Goal: Transaction & Acquisition: Obtain resource

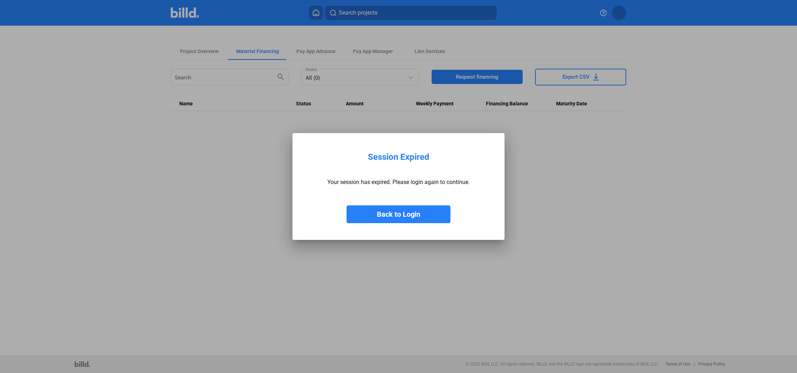
click at [412, 212] on button "Back to Login" at bounding box center [399, 214] width 104 height 18
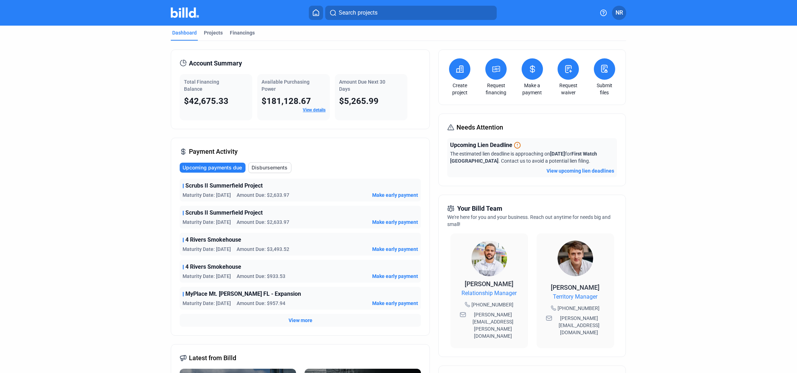
click at [246, 297] on span "MyPlace Mt. [PERSON_NAME] FL - Expansion" at bounding box center [243, 294] width 116 height 9
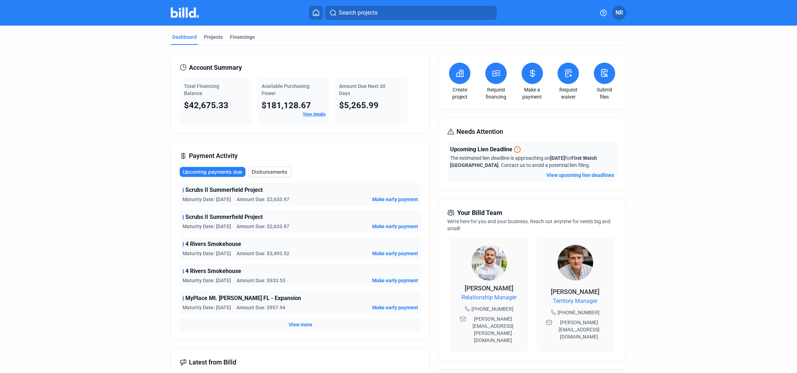
click at [422, 144] on div "Payment Activity Upcoming payments due Disbursements Scrubs II Summerfield Proj…" at bounding box center [300, 241] width 259 height 198
click at [210, 36] on div "Projects" at bounding box center [213, 36] width 19 height 7
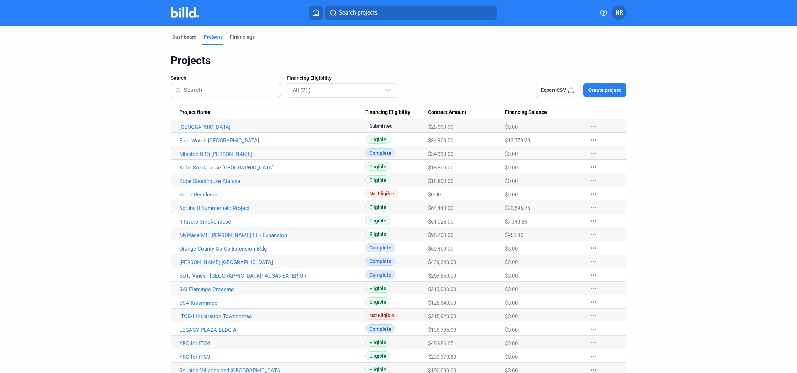
click at [458, 110] on span "Contract Amount" at bounding box center [447, 112] width 38 height 6
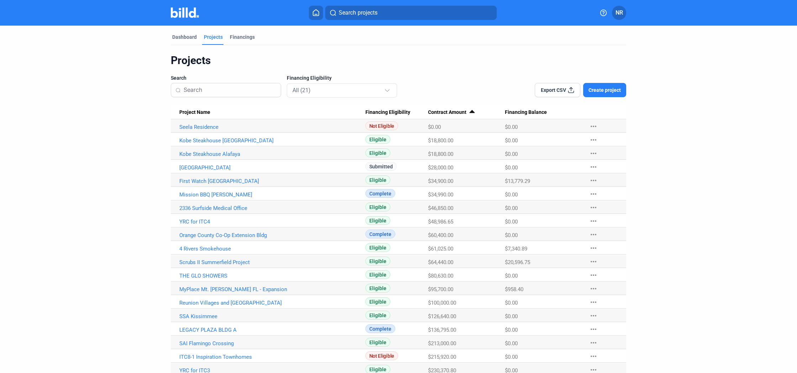
click at [458, 110] on span "Contract Amount" at bounding box center [447, 112] width 38 height 6
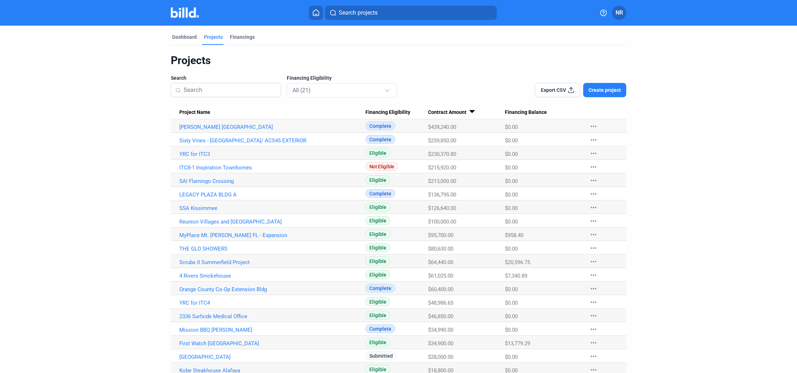
click at [514, 113] on span "Financing Balance" at bounding box center [526, 112] width 42 height 6
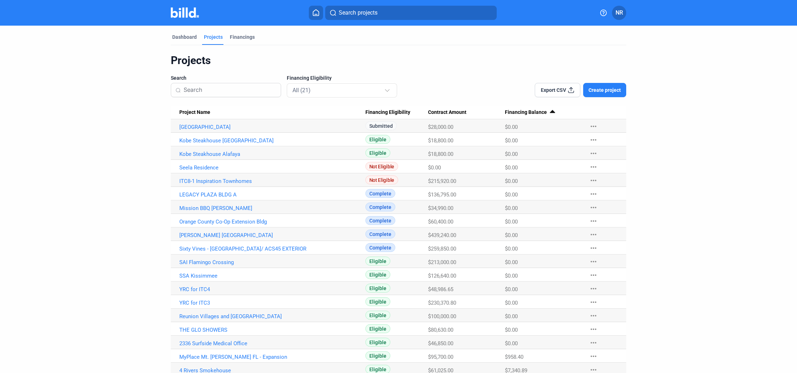
click at [514, 113] on span "Financing Balance" at bounding box center [526, 112] width 42 height 6
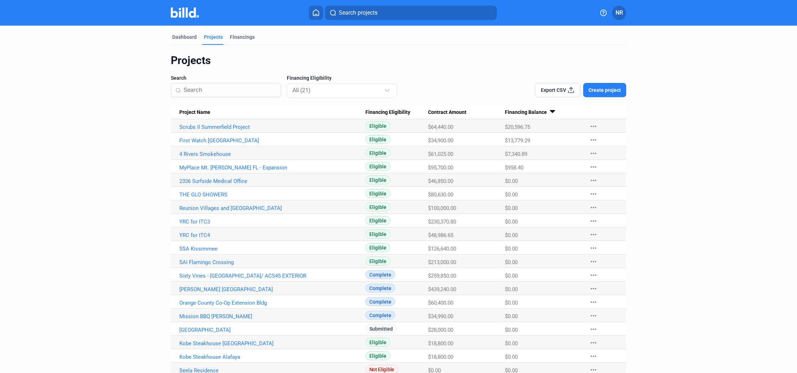
click at [34, 207] on div "Dashboard Projects Financings Projects Search Financing Eligibility All (21) Ex…" at bounding box center [398, 215] width 797 height 378
click at [597, 90] on span "Create project" at bounding box center [605, 89] width 32 height 7
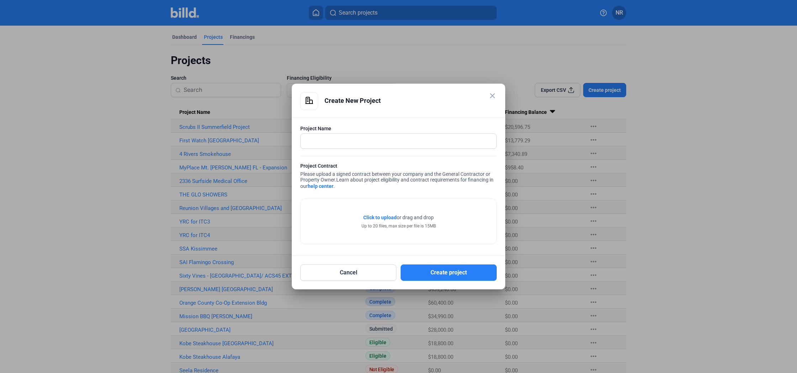
click at [349, 150] on div at bounding box center [398, 152] width 196 height 7
click at [349, 142] on input "text" at bounding box center [399, 141] width 196 height 15
click at [465, 275] on button "Create project" at bounding box center [449, 272] width 96 height 16
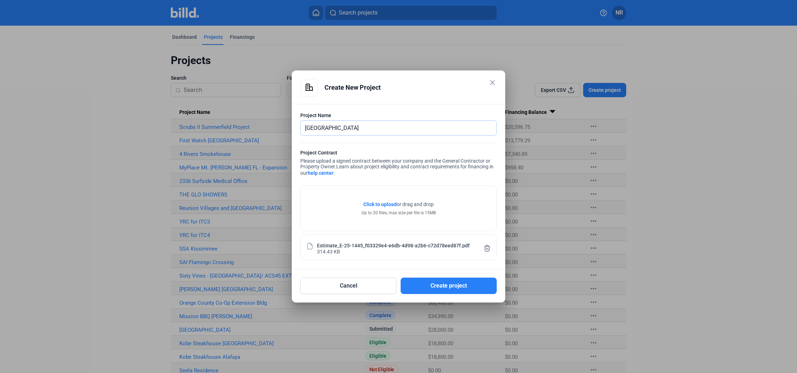
click at [305, 128] on input "[GEOGRAPHIC_DATA]" at bounding box center [395, 128] width 188 height 15
drag, startPoint x: 349, startPoint y: 126, endPoint x: 376, endPoint y: 130, distance: 26.6
click at [350, 126] on input "Courtyard [GEOGRAPHIC_DATA]" at bounding box center [399, 128] width 196 height 15
type input "Courtyard [GEOGRAPHIC_DATA]"
click at [444, 287] on button "Create project" at bounding box center [449, 286] width 96 height 16
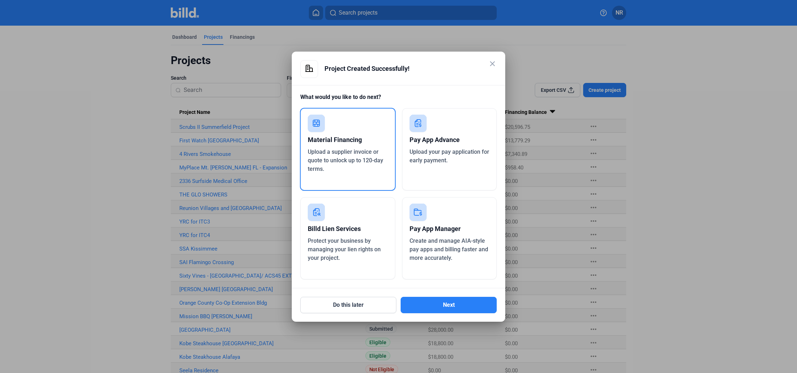
click at [363, 159] on span "Upload a supplier invoice or quote to unlock up to 120-day terms." at bounding box center [345, 160] width 75 height 24
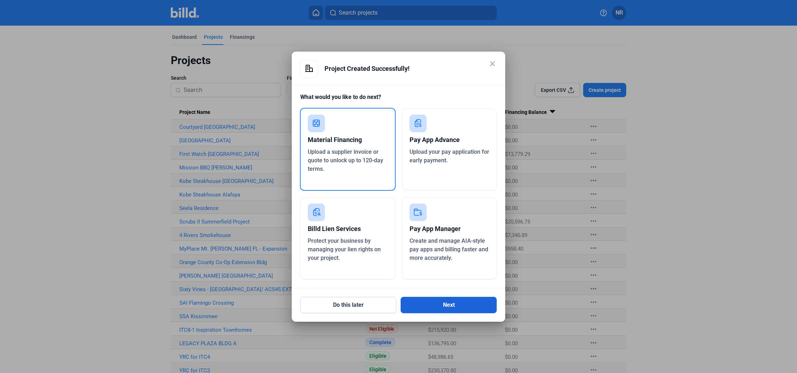
click at [457, 304] on button "Next" at bounding box center [449, 305] width 96 height 16
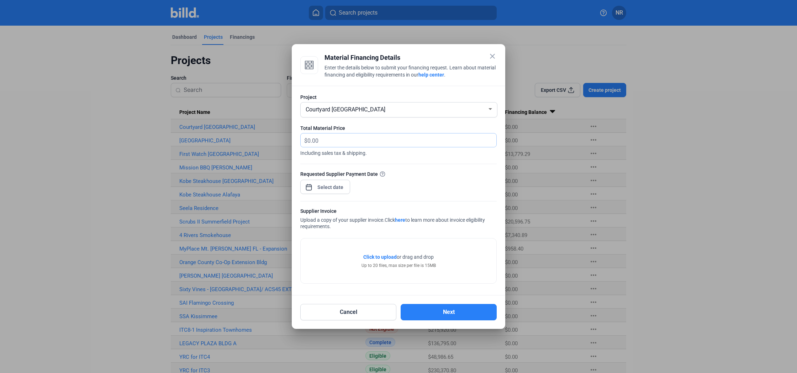
click at [321, 137] on input "text" at bounding box center [401, 140] width 189 height 14
type input "28,000"
drag, startPoint x: 420, startPoint y: 185, endPoint x: 352, endPoint y: 192, distance: 68.7
click at [419, 185] on div "Requested Supplier Payment Date" at bounding box center [398, 185] width 196 height 31
click at [342, 192] on div at bounding box center [330, 187] width 31 height 13
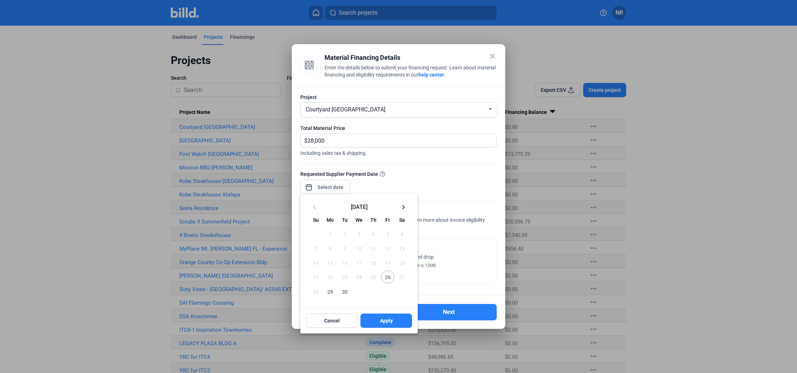
click at [387, 277] on span "26" at bounding box center [387, 276] width 13 height 13
click at [397, 320] on button "Apply" at bounding box center [386, 321] width 52 height 14
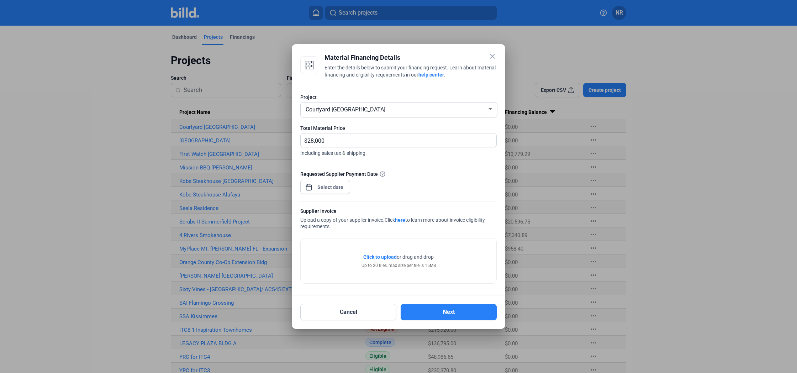
type input "[DATE]"
click at [422, 179] on div "Requested Supplier Payment Date [DATE]" at bounding box center [398, 185] width 196 height 31
click at [394, 263] on div "Up to 20 files, max size per file is 15MB" at bounding box center [399, 265] width 74 height 6
click at [387, 257] on span "Click to upload" at bounding box center [379, 257] width 33 height 6
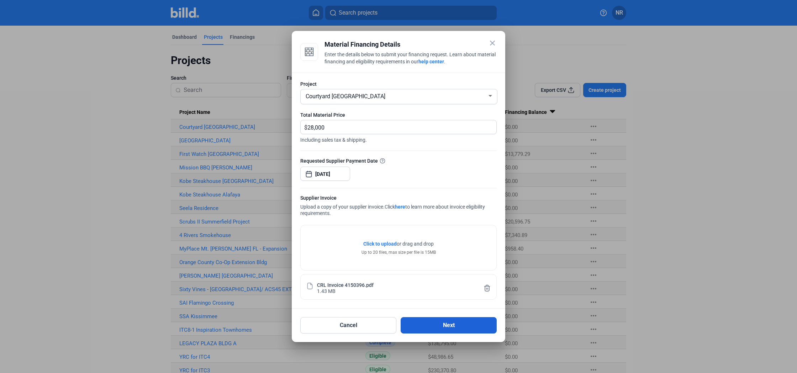
click at [446, 325] on button "Next" at bounding box center [449, 325] width 96 height 16
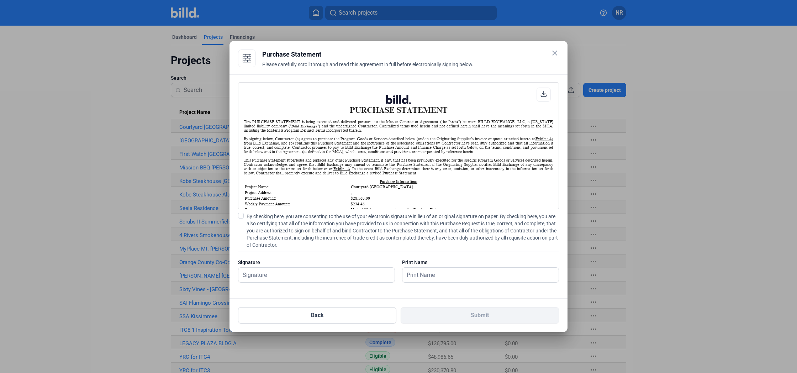
scroll to position [0, 0]
drag, startPoint x: 244, startPoint y: 217, endPoint x: 244, endPoint y: 222, distance: 5.0
click at [244, 217] on label "By checking here, you are consenting to the use of your electronic signature in…" at bounding box center [398, 231] width 321 height 36
click at [0, 0] on input "By checking here, you are consenting to the use of your electronic signature in…" at bounding box center [0, 0] width 0 height 0
click at [265, 269] on input "text" at bounding box center [316, 275] width 156 height 15
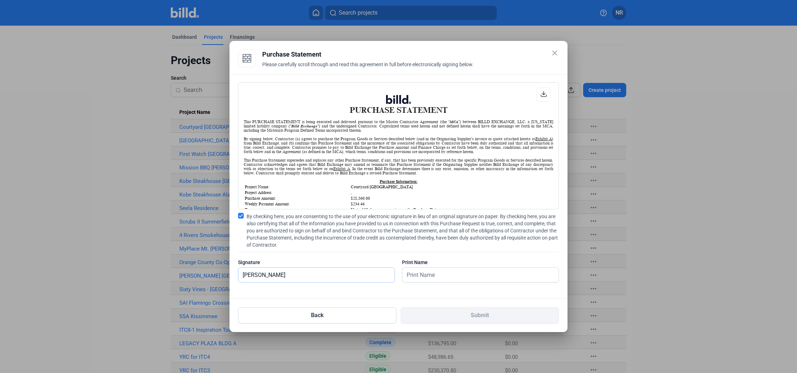
type input "[PERSON_NAME]"
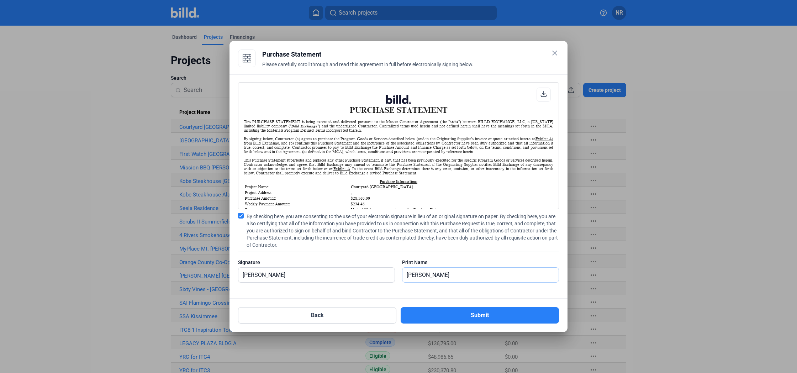
scroll to position [0, 0]
type input "[PERSON_NAME]"
click at [463, 311] on button "Submit" at bounding box center [480, 315] width 158 height 16
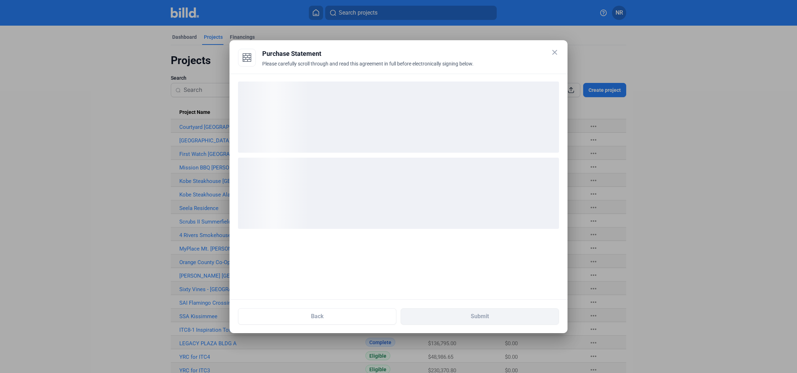
scroll to position [0, 0]
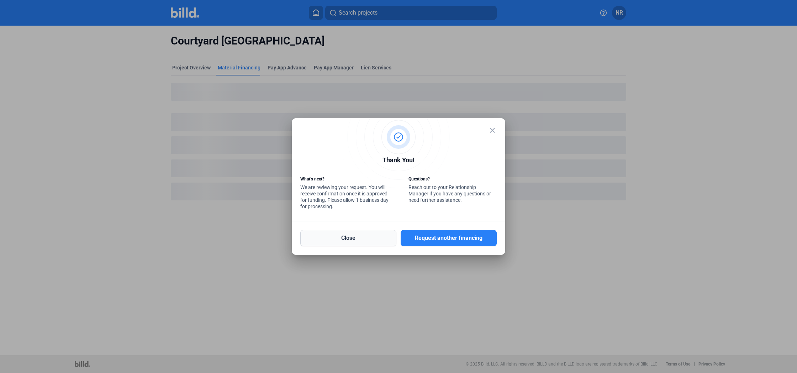
click at [356, 242] on button "Close" at bounding box center [348, 238] width 96 height 16
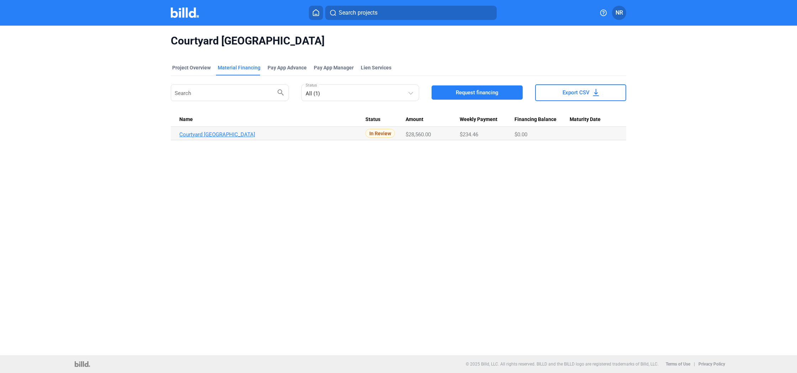
click at [235, 133] on link "Courtyard [GEOGRAPHIC_DATA]" at bounding box center [272, 134] width 186 height 6
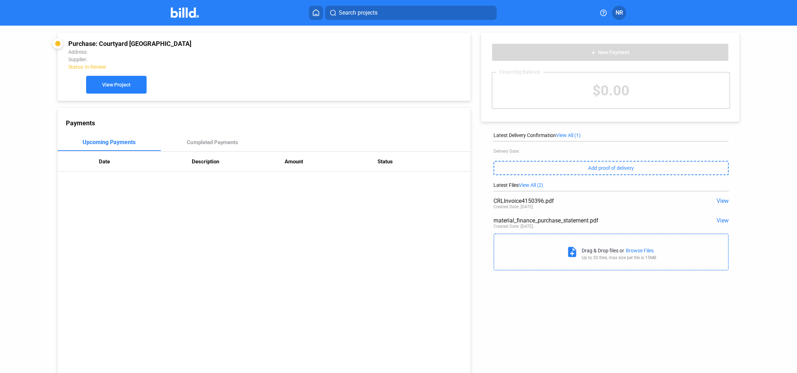
click at [107, 89] on button "View Project" at bounding box center [116, 85] width 60 height 18
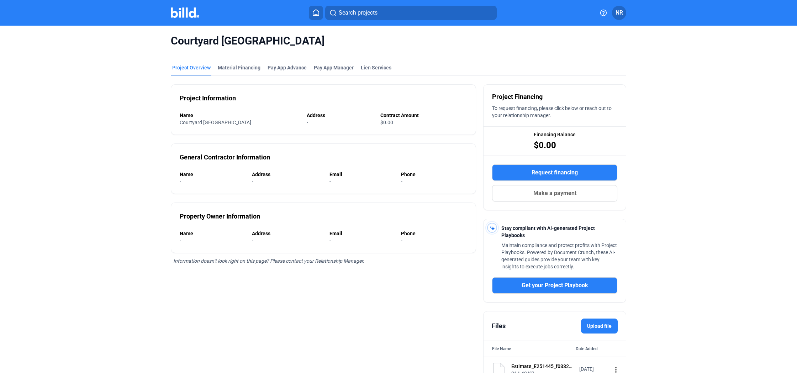
click at [394, 161] on div "General Contractor Information Name - Address - Email - Phone -" at bounding box center [323, 168] width 305 height 51
click at [233, 69] on div "Material Financing" at bounding box center [239, 67] width 43 height 7
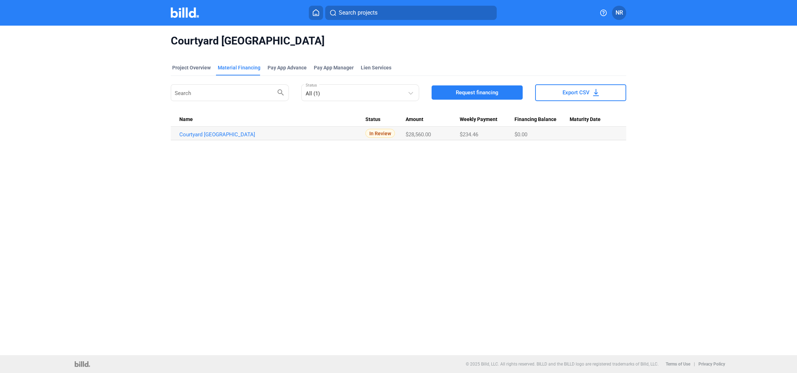
click at [306, 163] on div "Courtyard [GEOGRAPHIC_DATA] Project Overview Material Financing Pay App Advance…" at bounding box center [398, 191] width 797 height 330
click at [623, 13] on span "NR" at bounding box center [619, 13] width 7 height 9
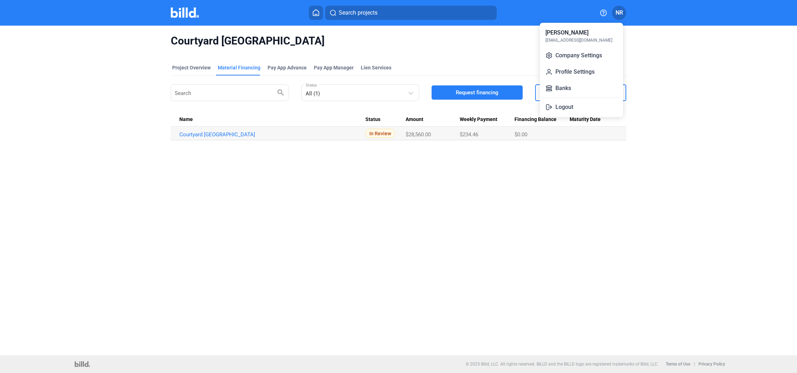
click at [580, 69] on button "Profile Settings" at bounding box center [582, 72] width 78 height 14
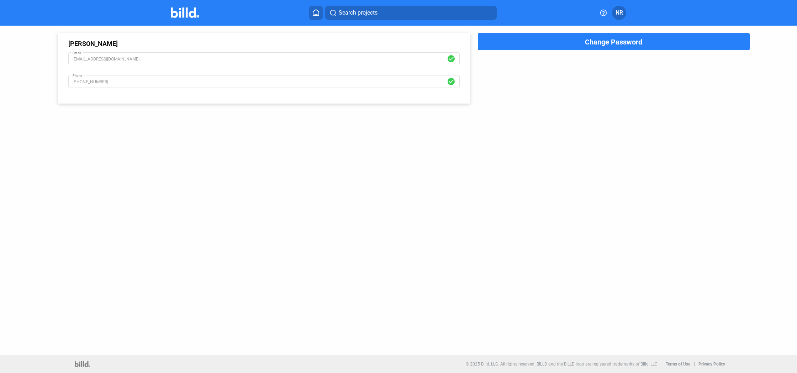
click at [186, 13] on img at bounding box center [185, 12] width 28 height 10
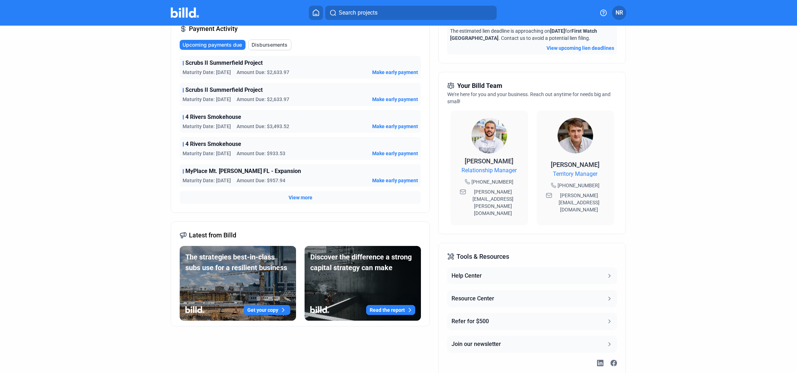
scroll to position [126, 0]
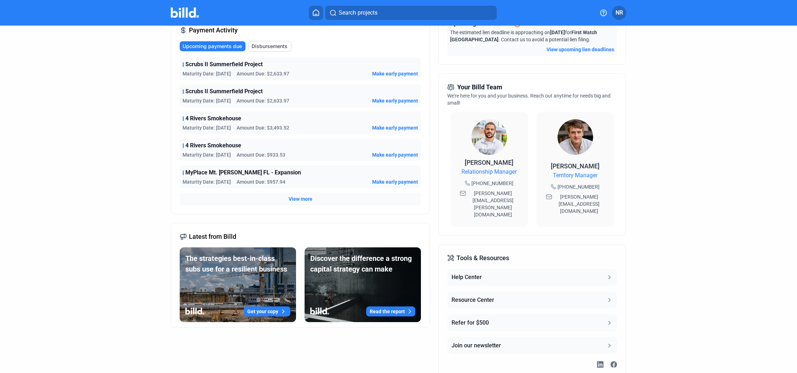
drag, startPoint x: 180, startPoint y: 11, endPoint x: 177, endPoint y: 10, distance: 4.0
click at [191, 15] on img at bounding box center [185, 12] width 28 height 10
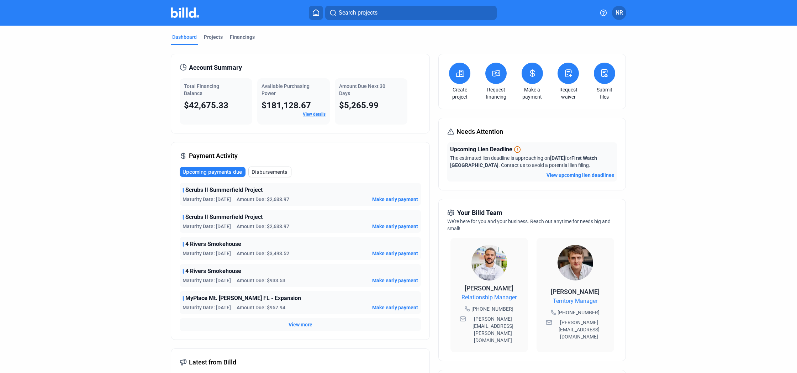
click at [295, 72] on div "Account Summary" at bounding box center [300, 68] width 241 height 10
click at [217, 41] on div "Projects" at bounding box center [213, 38] width 22 height 11
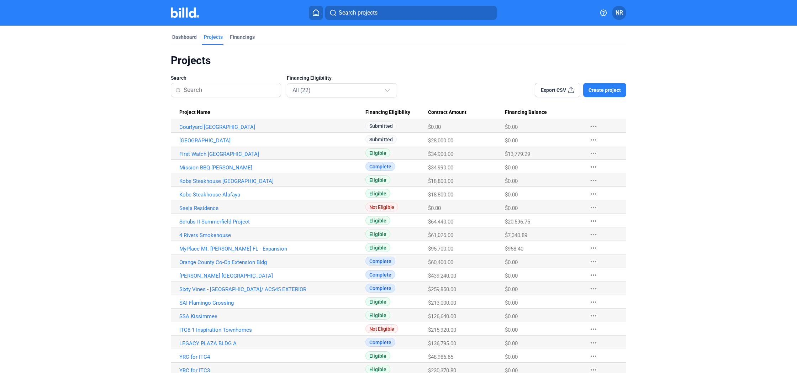
scroll to position [0, 0]
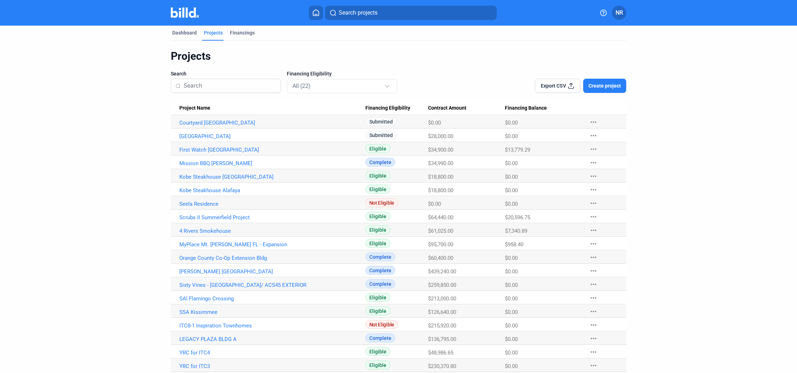
click at [248, 127] on Name "Courtyard [GEOGRAPHIC_DATA]" at bounding box center [268, 122] width 195 height 14
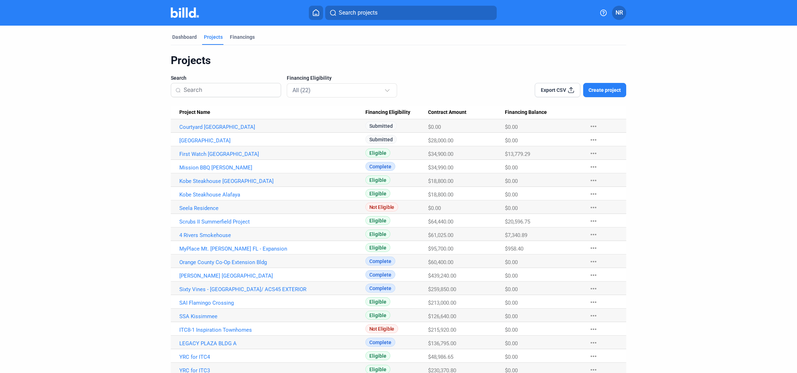
scroll to position [0, 0]
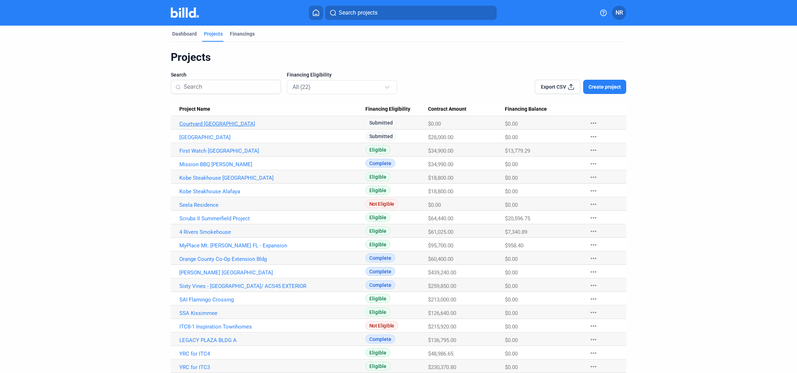
click at [233, 126] on link "Courtyard [GEOGRAPHIC_DATA]" at bounding box center [272, 124] width 186 height 6
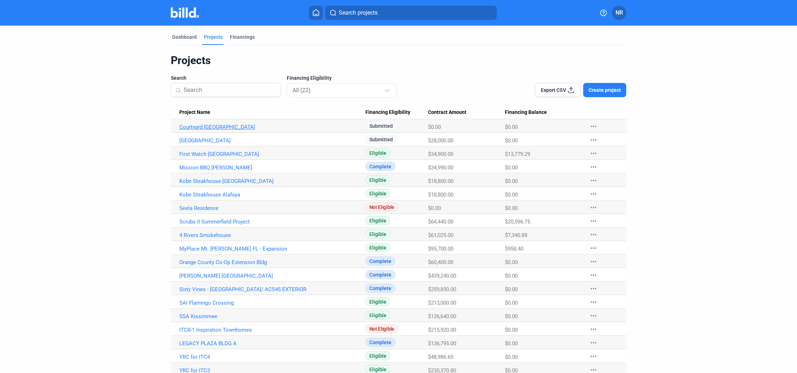
scroll to position [1, 0]
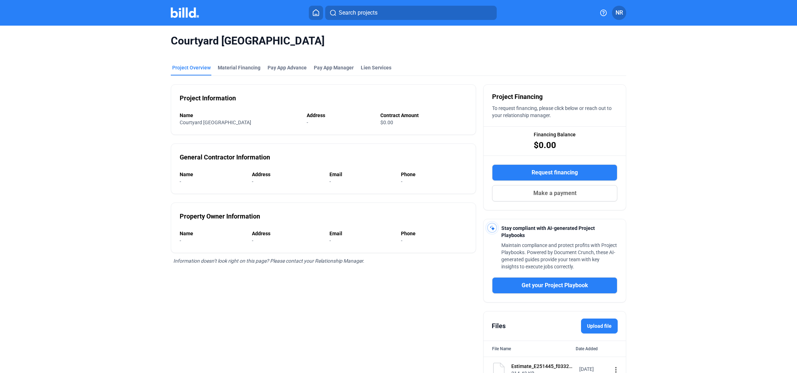
scroll to position [1, 0]
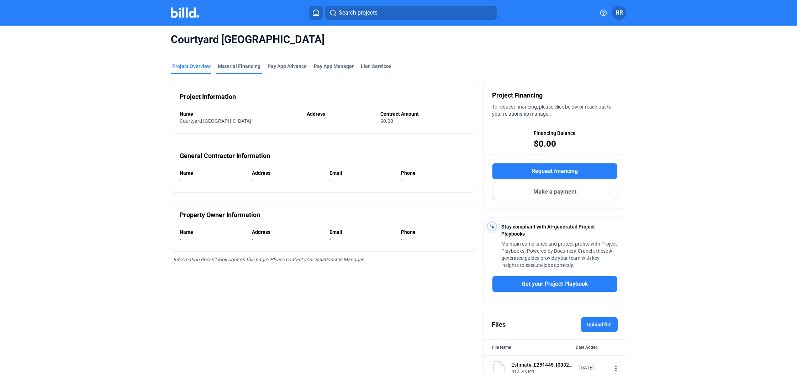
click at [247, 67] on div "Material Financing" at bounding box center [239, 66] width 43 height 7
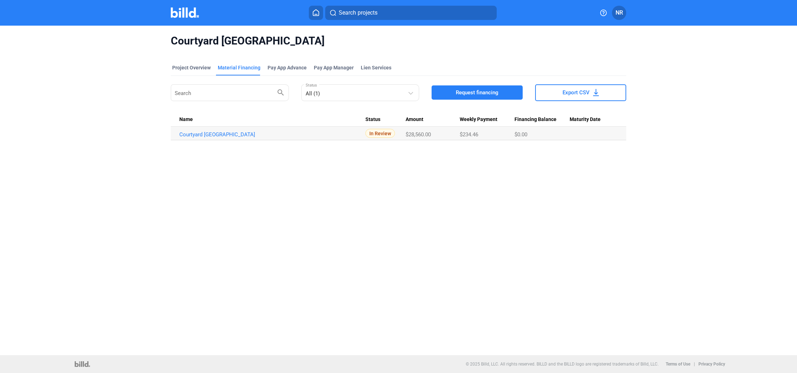
drag, startPoint x: 403, startPoint y: 133, endPoint x: 425, endPoint y: 134, distance: 21.7
click at [425, 134] on tr "Courtyard [GEOGRAPHIC_DATA] In Review $28,560.00 $234.46 $0.00" at bounding box center [399, 134] width 456 height 14
drag, startPoint x: 440, startPoint y: 141, endPoint x: 431, endPoint y: 143, distance: 9.4
click at [439, 141] on div "Project Overview Material Financing Pay App Advance Pay App Manager Lien Servic…" at bounding box center [399, 102] width 456 height 93
click at [296, 234] on div "Courtyard [GEOGRAPHIC_DATA] Project Overview Material Financing Pay App Advance…" at bounding box center [398, 191] width 797 height 330
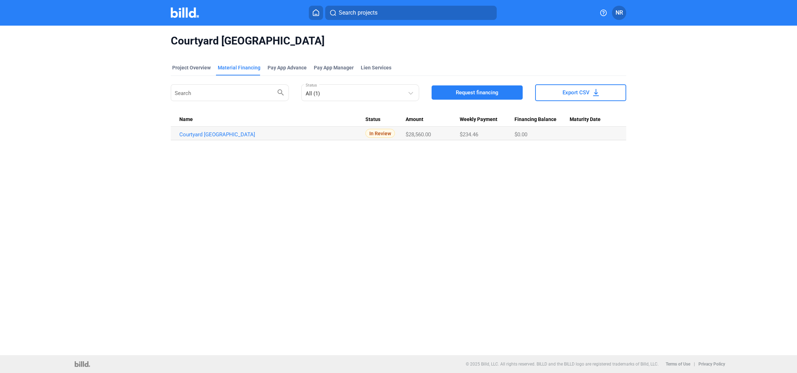
click at [307, 110] on div "Search search All (1) Status Request financing Export CSV Name Status Amount We…" at bounding box center [399, 111] width 456 height 57
click at [465, 174] on div "Courtyard [GEOGRAPHIC_DATA] Project Overview Material Financing Pay App Advance…" at bounding box center [398, 191] width 797 height 330
click at [291, 115] on th "Name" at bounding box center [268, 120] width 195 height 14
click at [333, 156] on div "Courtyard [GEOGRAPHIC_DATA] Project Overview Material Financing Pay App Advance…" at bounding box center [398, 191] width 797 height 330
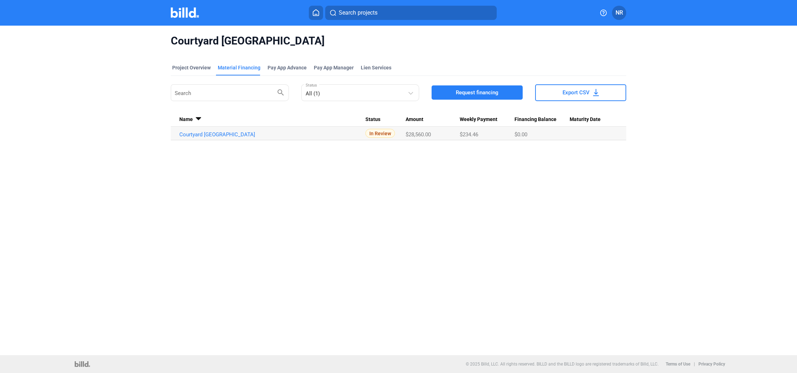
drag, startPoint x: 375, startPoint y: 183, endPoint x: 333, endPoint y: 129, distance: 68.5
click at [374, 183] on div "Courtyard [GEOGRAPHIC_DATA] Project Overview Material Financing Pay App Advance…" at bounding box center [398, 191] width 797 height 330
click at [182, 14] on img at bounding box center [185, 12] width 28 height 10
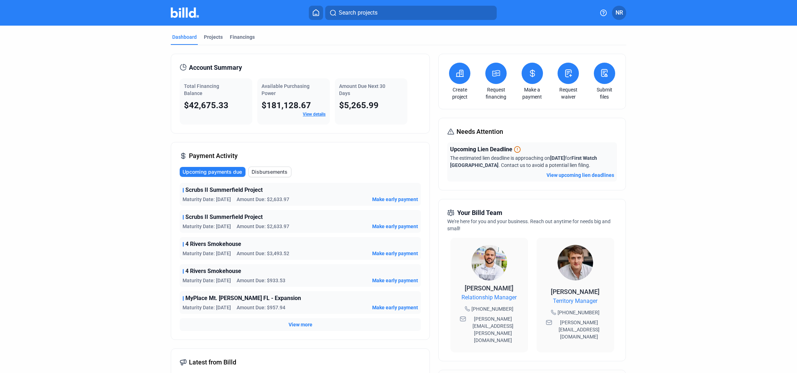
click at [108, 85] on dashboard "Dashboard Projects Financings Account Summary Total Financing Balance $42,675.3…" at bounding box center [398, 269] width 717 height 486
click at [63, 223] on dashboard "Dashboard Projects Financings Account Summary Total Financing Balance $42,675.3…" at bounding box center [398, 269] width 717 height 486
click at [124, 195] on dashboard "Dashboard Projects Financings Account Summary Total Financing Balance $42,675.3…" at bounding box center [398, 268] width 717 height 486
drag, startPoint x: 393, startPoint y: 158, endPoint x: 386, endPoint y: 160, distance: 6.5
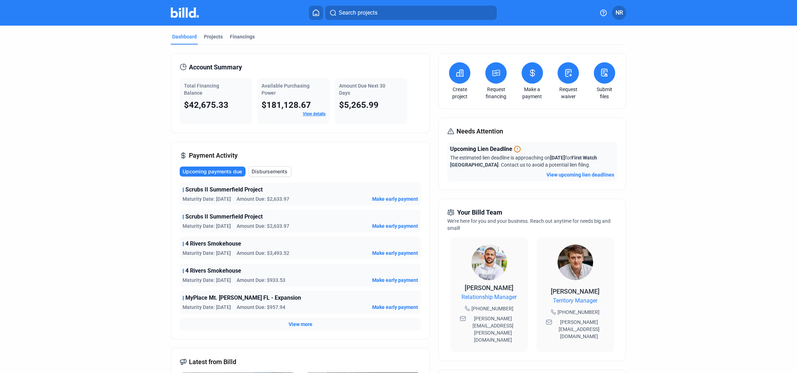
click at [393, 158] on div "Payment Activity Upcoming payments due Disbursements Scrubs II Summerfield Proj…" at bounding box center [300, 241] width 259 height 198
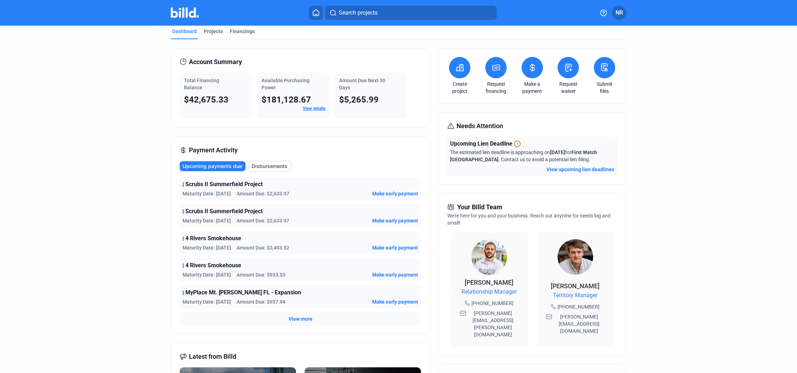
scroll to position [4, 0]
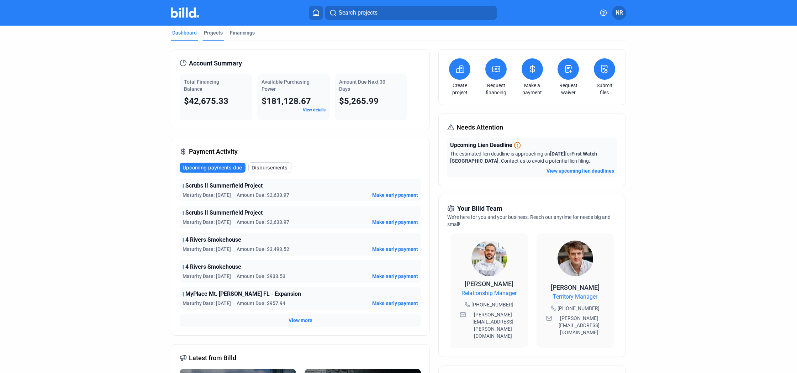
click at [217, 36] on div "Projects" at bounding box center [213, 34] width 22 height 11
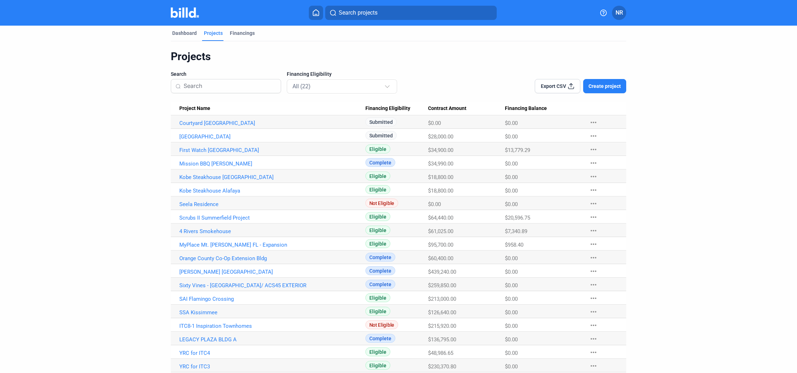
scroll to position [5, 0]
click at [530, 109] on span "Financing Balance" at bounding box center [526, 108] width 42 height 6
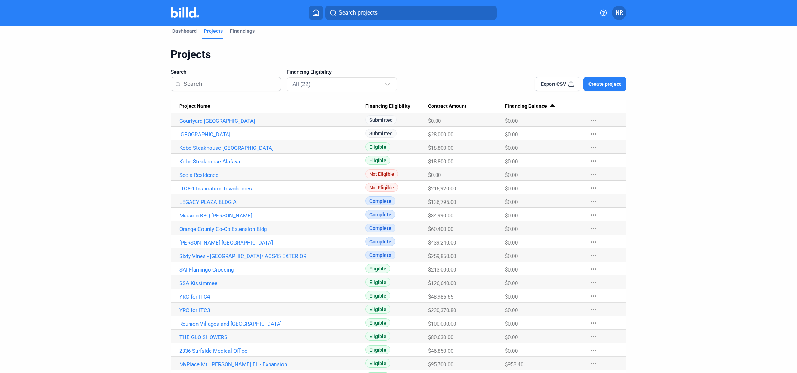
click at [530, 109] on span "Financing Balance" at bounding box center [526, 106] width 42 height 6
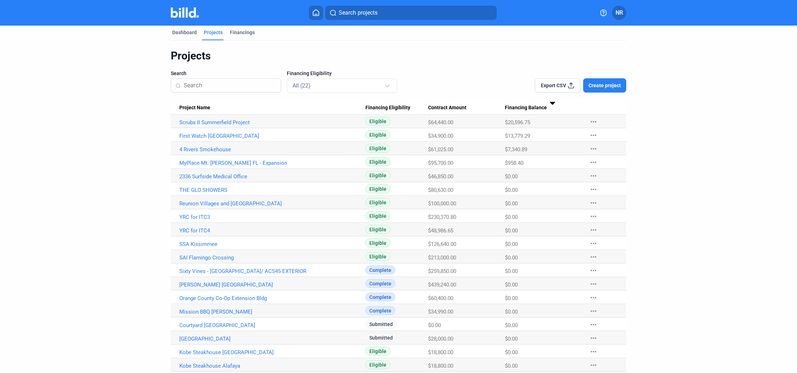
scroll to position [4, 0]
click at [223, 149] on link "4 Rivers Smokehouse" at bounding box center [272, 148] width 186 height 6
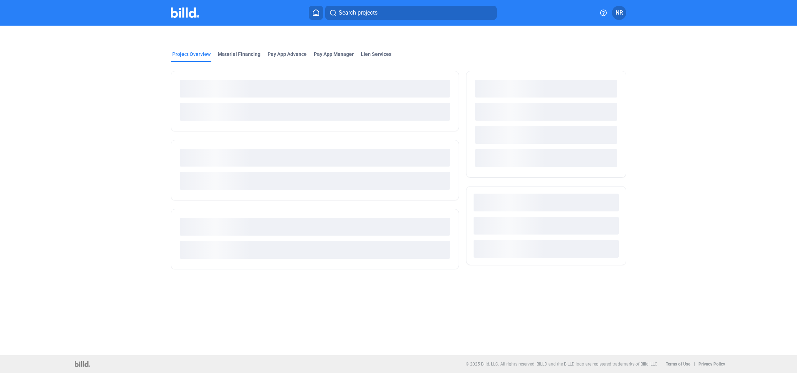
click at [320, 64] on div at bounding box center [315, 165] width 288 height 207
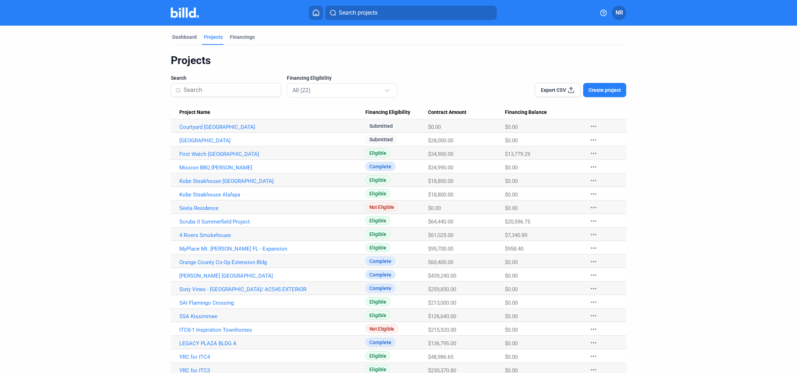
click at [502, 117] on Amount "Contract Amount" at bounding box center [466, 113] width 77 height 14
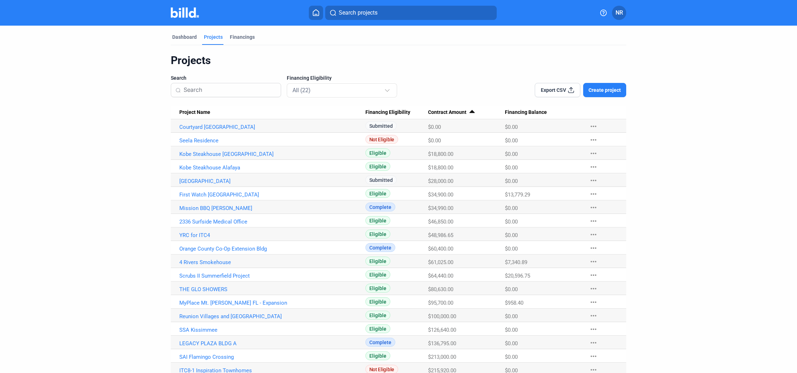
click at [518, 110] on span "Financing Balance" at bounding box center [526, 112] width 42 height 6
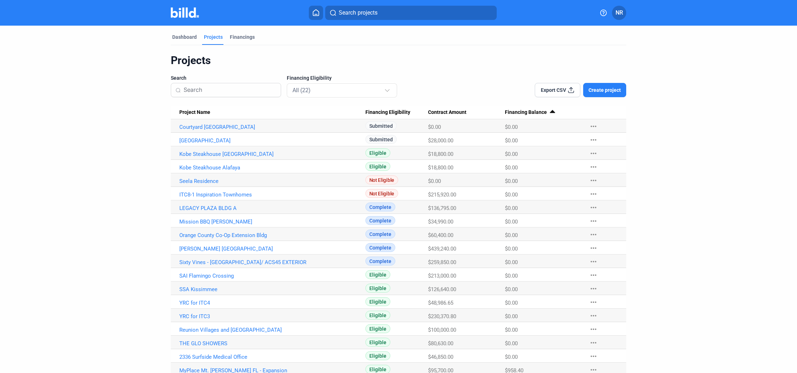
click at [517, 111] on span "Financing Balance" at bounding box center [526, 112] width 42 height 6
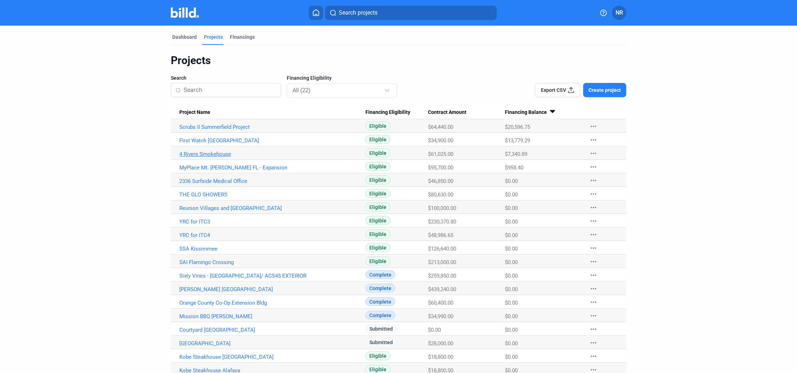
click at [222, 153] on link "4 Rivers Smokehouse" at bounding box center [272, 154] width 186 height 6
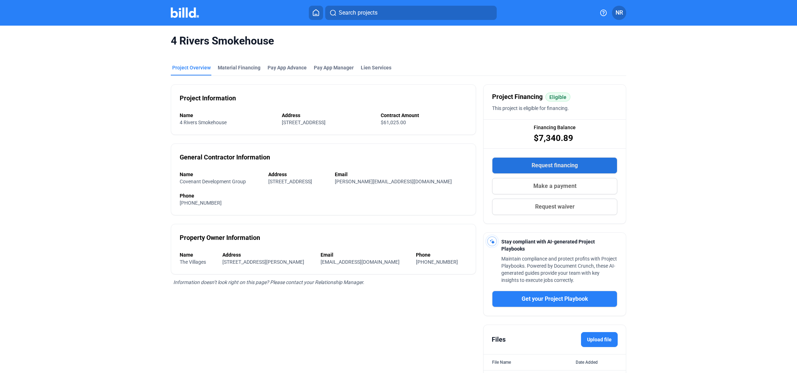
click at [543, 164] on span "Request financing" at bounding box center [555, 165] width 46 height 9
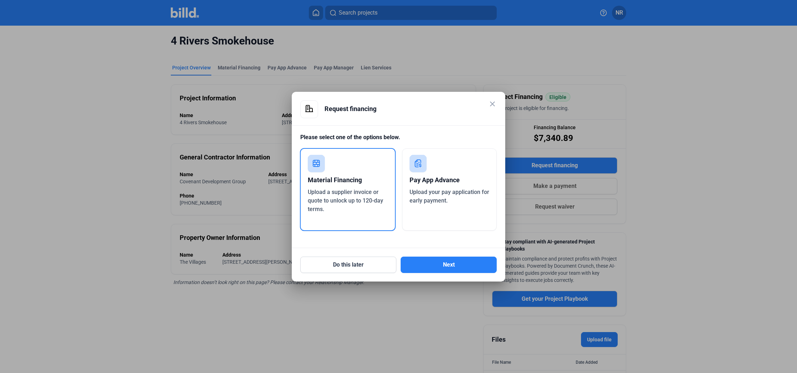
click at [363, 196] on div "Upload a supplier invoice or quote to unlock up to 120-day terms." at bounding box center [348, 201] width 80 height 26
click at [423, 264] on button "Next" at bounding box center [449, 265] width 96 height 16
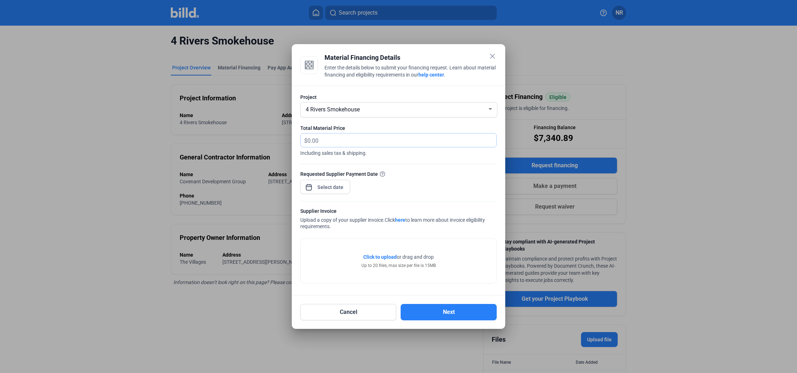
click at [334, 143] on input "text" at bounding box center [397, 140] width 181 height 14
click at [491, 55] on mat-icon "close" at bounding box center [492, 56] width 9 height 9
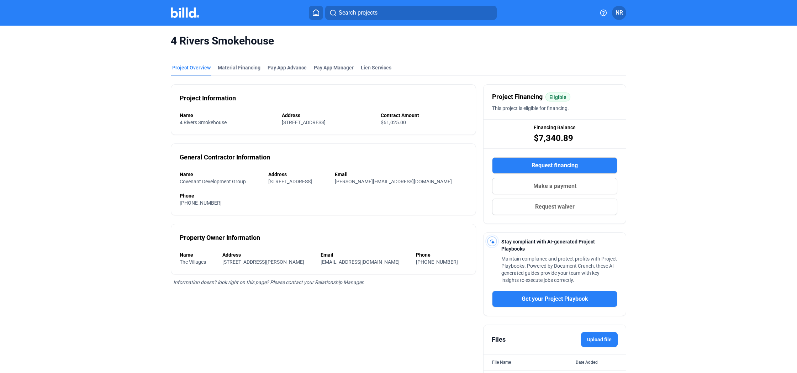
click at [508, 56] on div "4 Rivers Smokehouse" at bounding box center [399, 41] width 456 height 31
drag, startPoint x: 463, startPoint y: 47, endPoint x: 451, endPoint y: 47, distance: 11.4
click at [463, 47] on span "4 Rivers Smokehouse" at bounding box center [399, 41] width 456 height 14
